Goal: Information Seeking & Learning: Learn about a topic

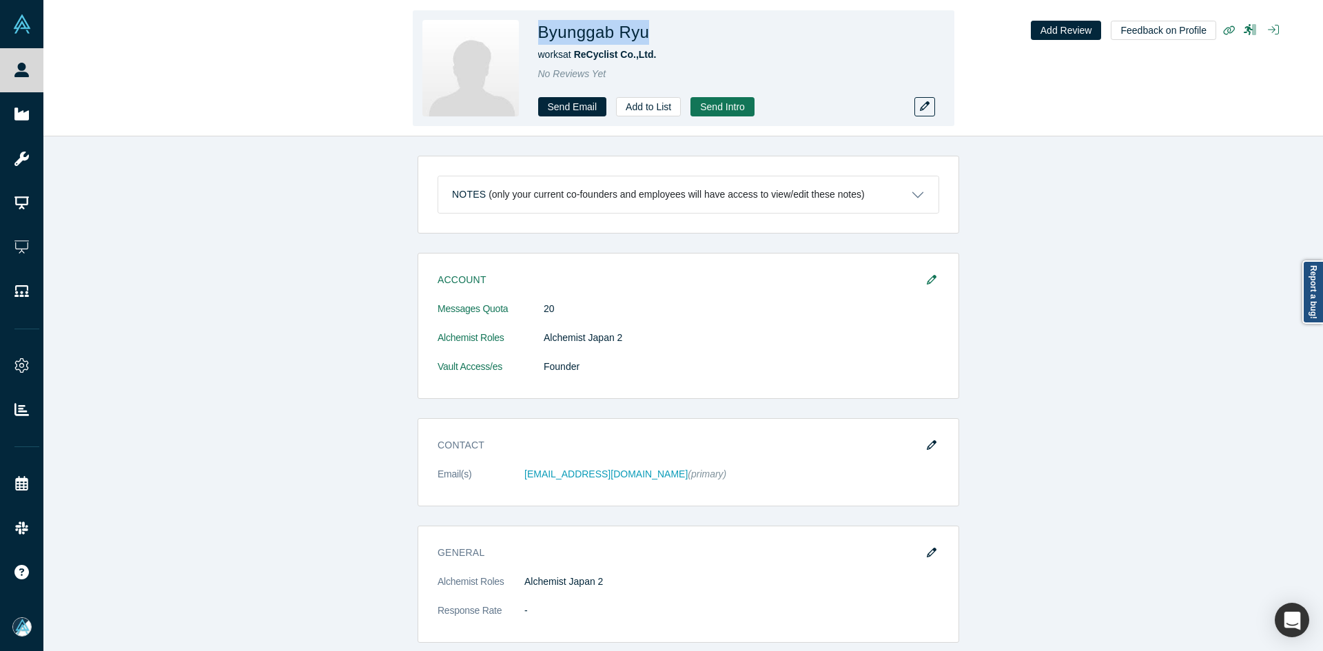
copy h1 "Byunggab Ryu"
drag, startPoint x: 645, startPoint y: 37, endPoint x: 542, endPoint y: 41, distance: 103.5
click at [542, 41] on h1 "Byunggab Ryu" at bounding box center [594, 32] width 112 height 25
click at [604, 37] on h1 "Byunggab Ryu" at bounding box center [594, 32] width 112 height 25
copy h1 "yunggab"
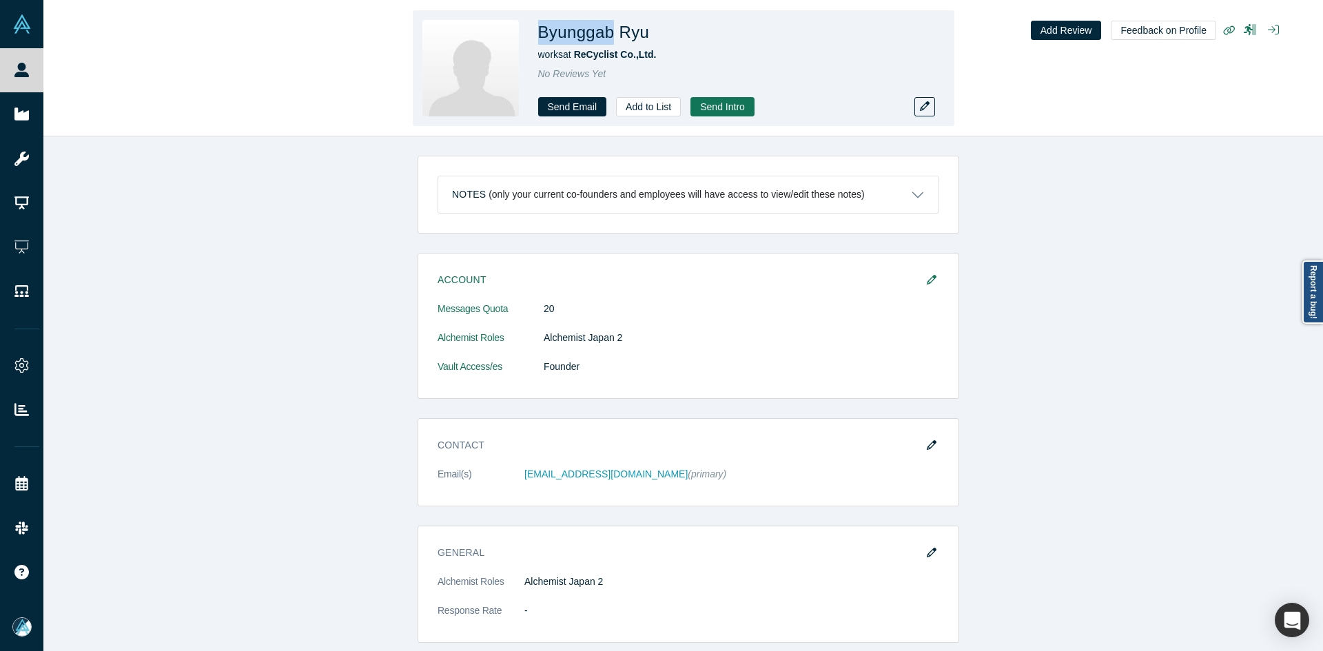
copy h1 "Byunggab"
drag, startPoint x: 611, startPoint y: 34, endPoint x: 541, endPoint y: 31, distance: 69.7
click at [541, 31] on h1 "Byunggab Ryu" at bounding box center [594, 32] width 112 height 25
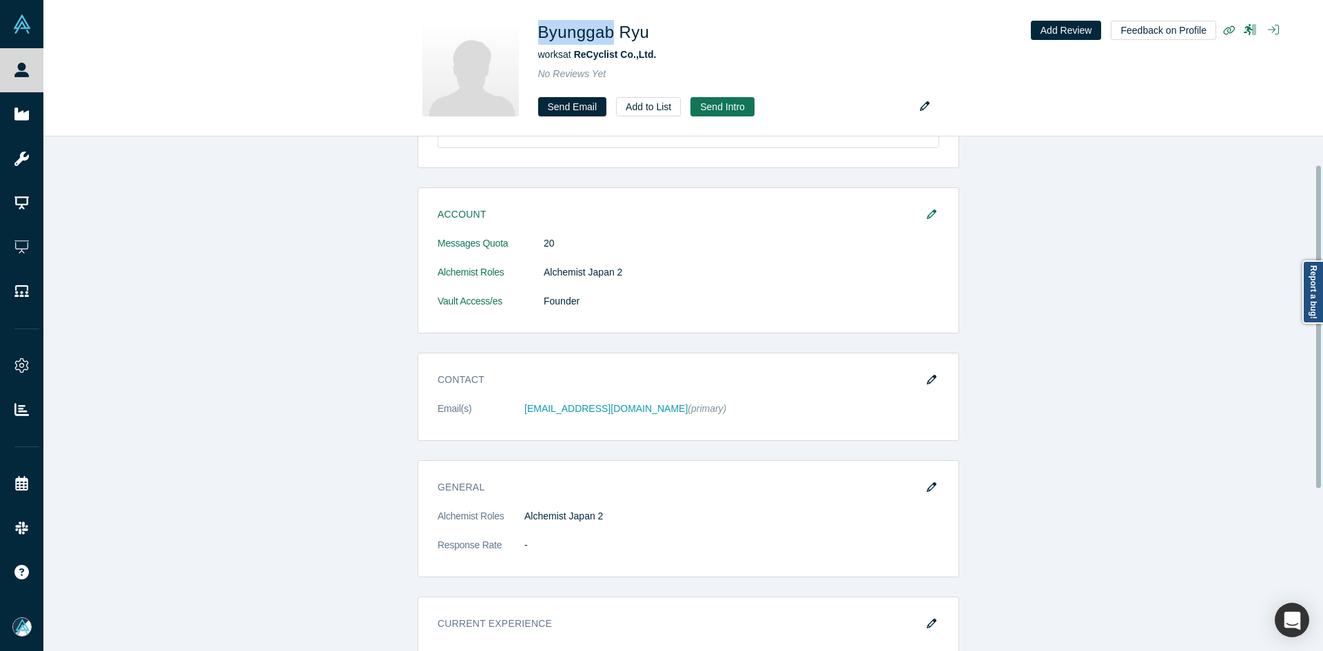
scroll to position [207, 0]
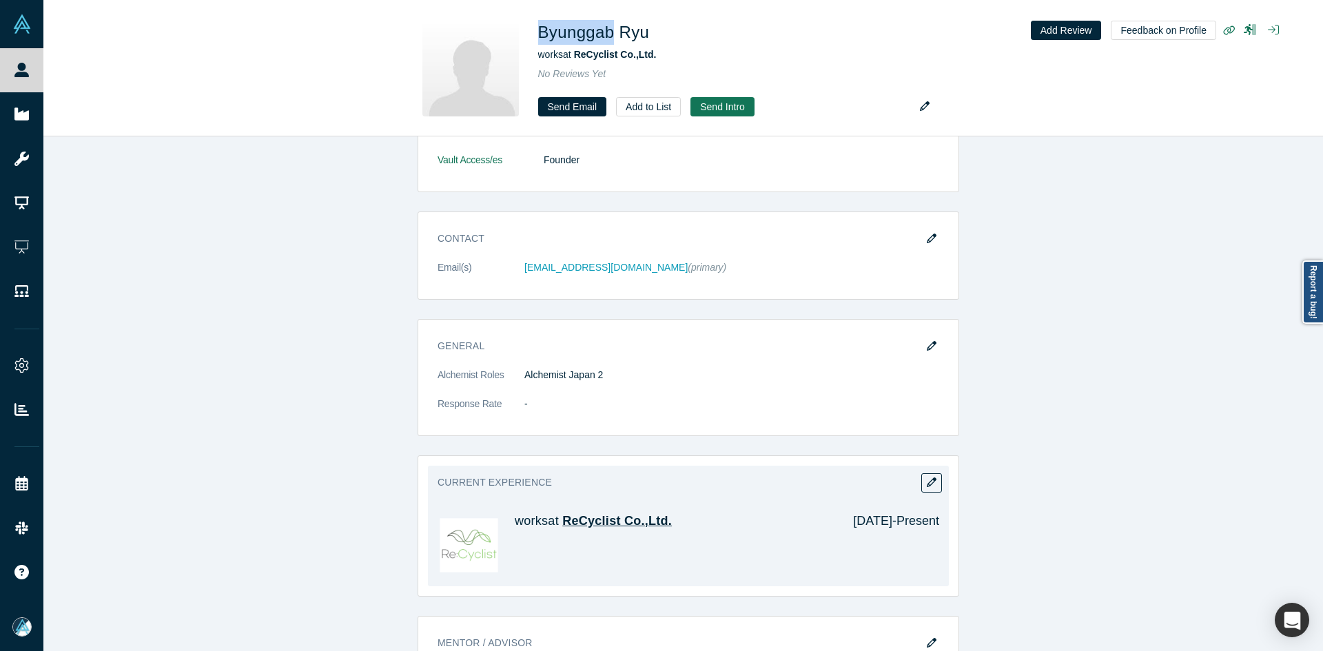
click at [585, 522] on span "ReCyclist Co.,Ltd." at bounding box center [617, 521] width 110 height 14
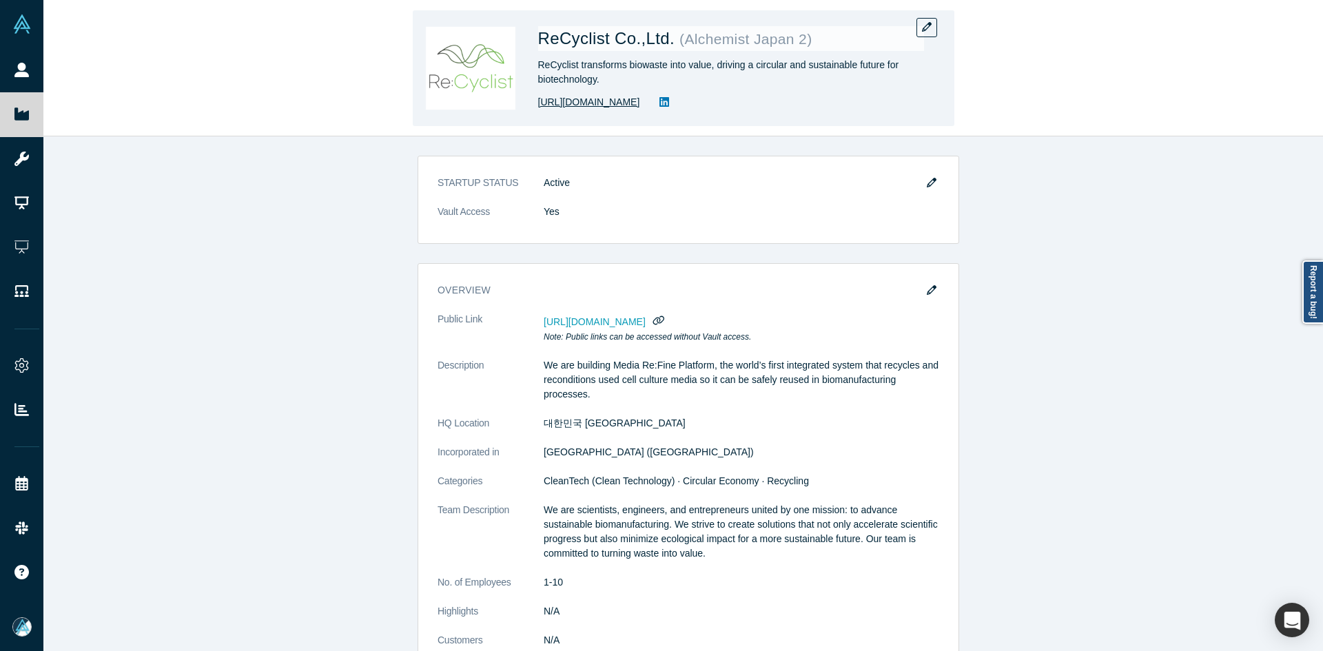
click at [592, 102] on link "[URL][DOMAIN_NAME]" at bounding box center [589, 102] width 102 height 14
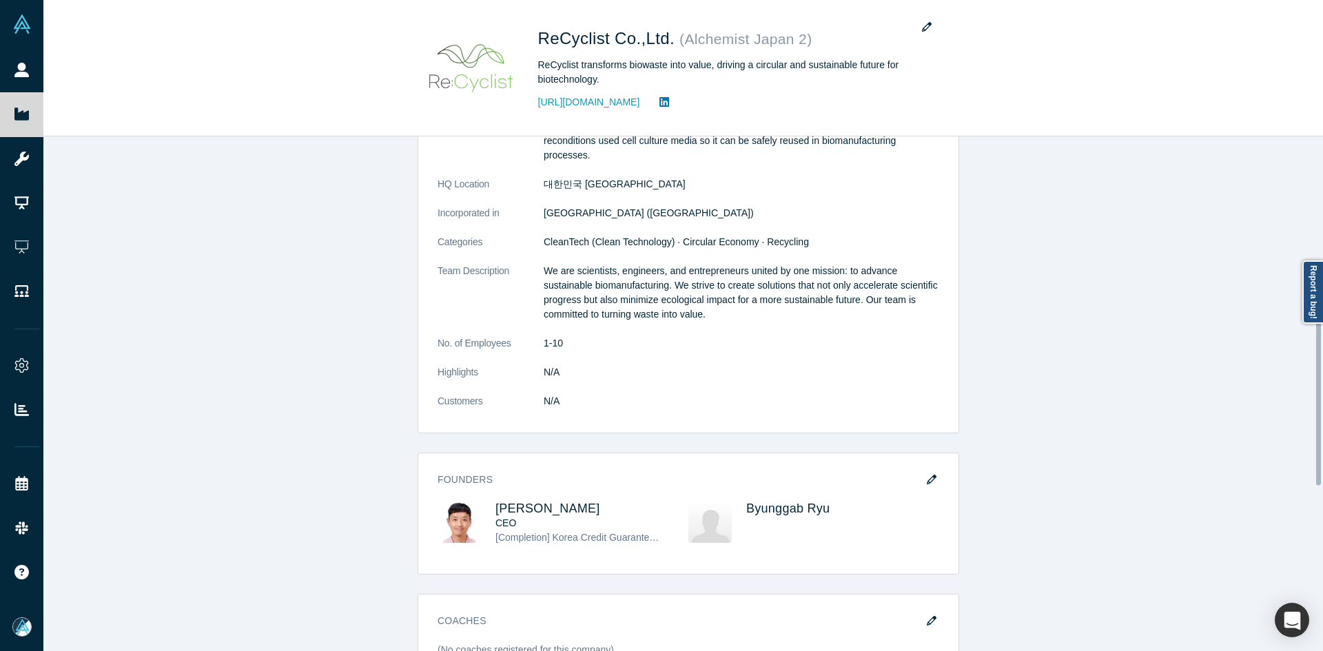
scroll to position [345, 0]
